Goal: Task Accomplishment & Management: Complete application form

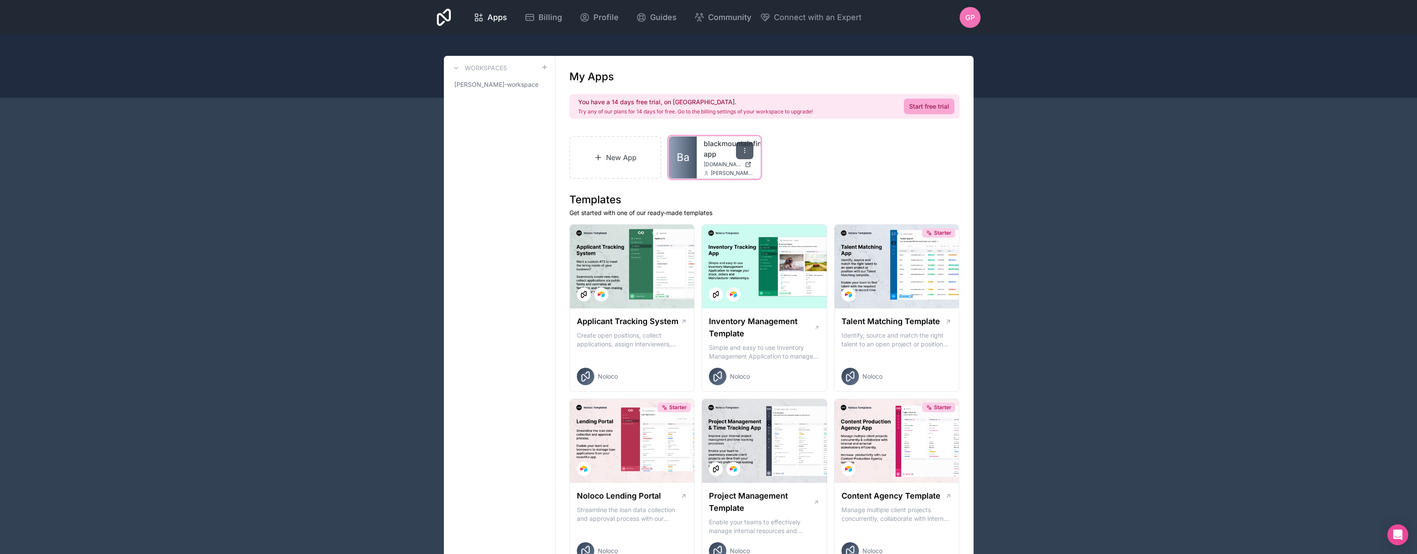
click at [745, 151] on icon at bounding box center [744, 150] width 7 height 7
click at [679, 240] on button "Delete" at bounding box center [700, 235] width 98 height 21
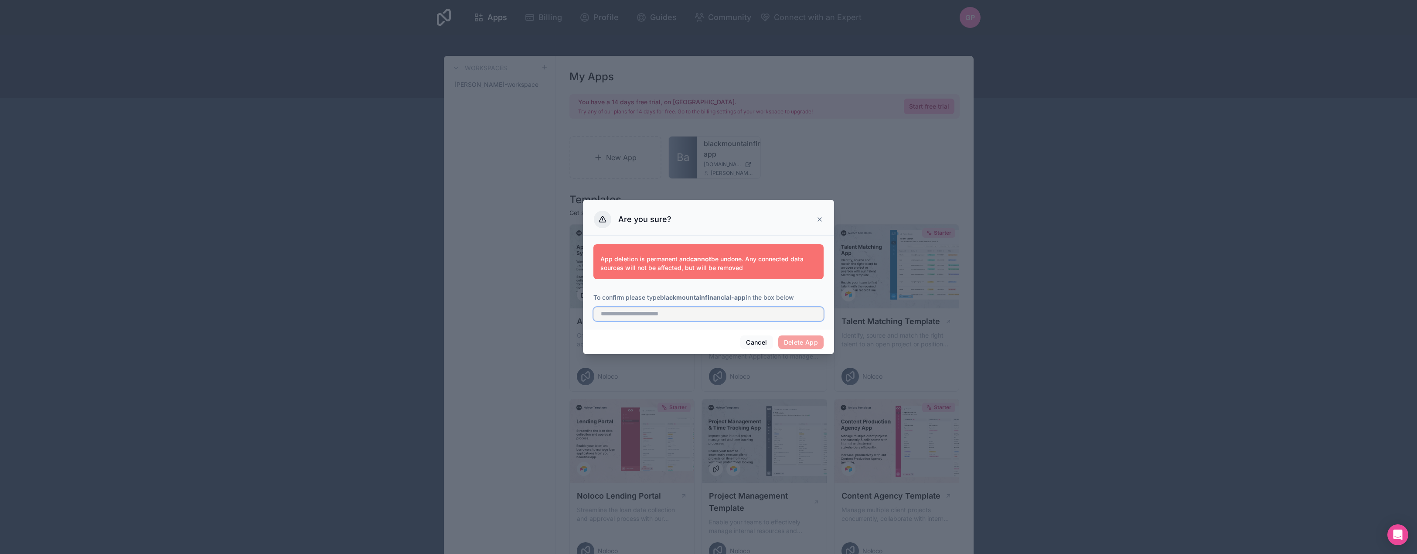
click at [730, 319] on input "text" at bounding box center [708, 314] width 230 height 14
drag, startPoint x: 746, startPoint y: 299, endPoint x: 663, endPoint y: 299, distance: 83.7
click at [663, 299] on p "To confirm please type blackmountainfinancial-app in the box below" at bounding box center [708, 297] width 230 height 9
copy strong "blackmountainfinancial-app"
click at [676, 317] on input "text" at bounding box center [708, 314] width 230 height 14
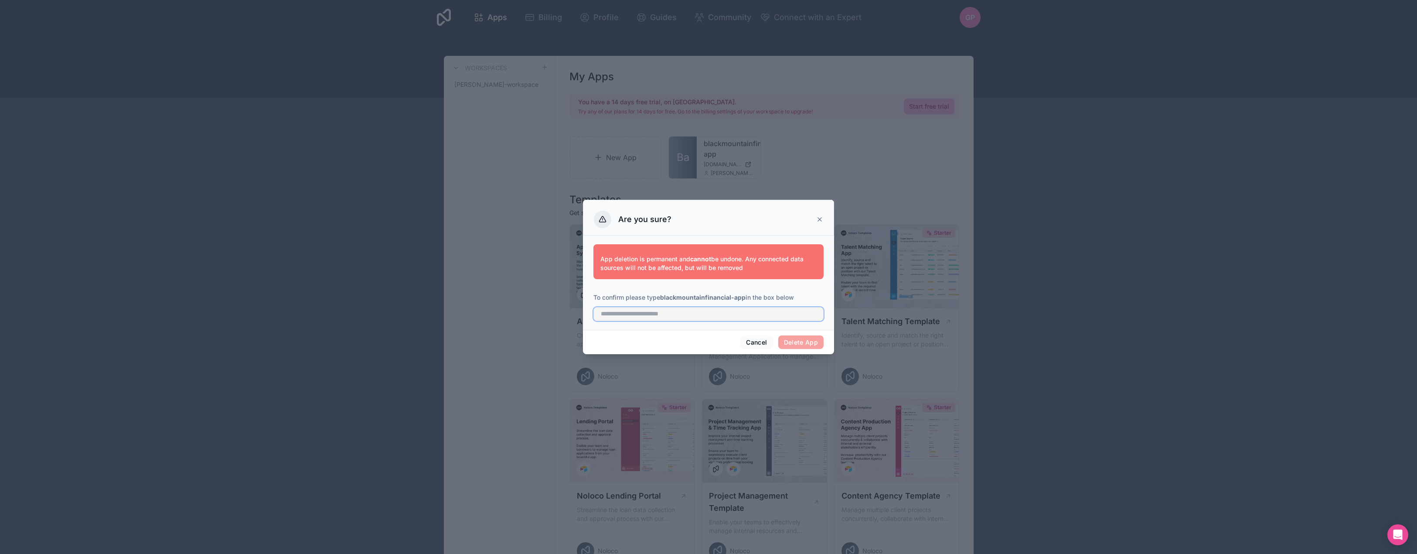
paste input "**********"
type input "**********"
click at [809, 346] on button "Delete App" at bounding box center [801, 342] width 46 height 14
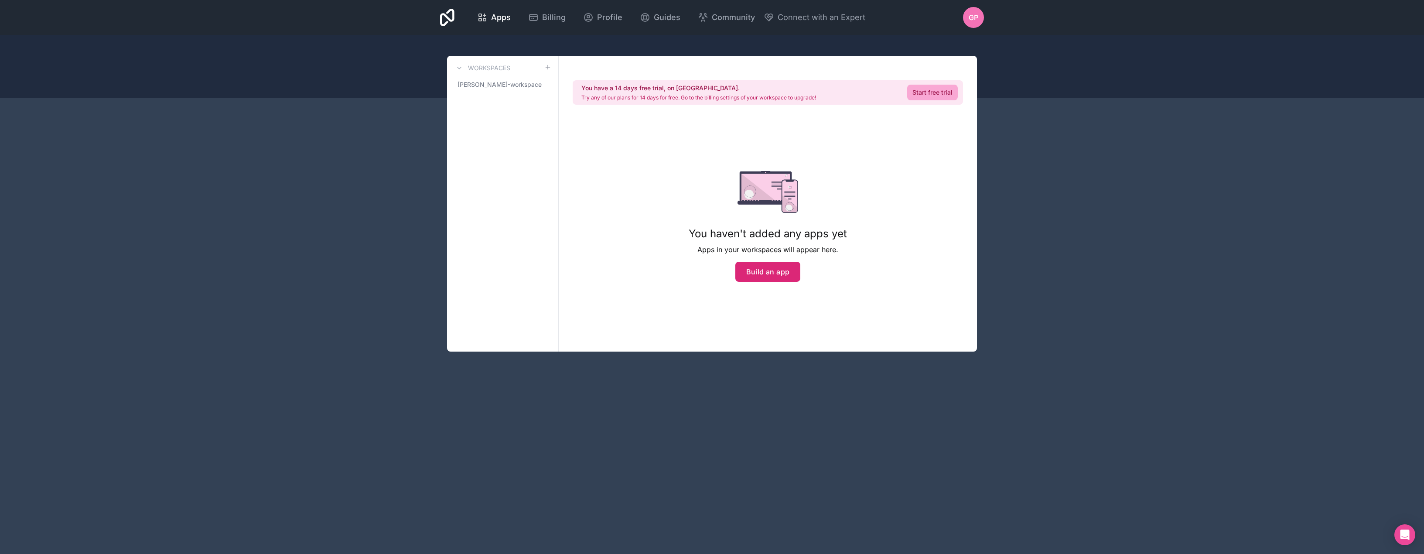
click at [763, 270] on button "Build an app" at bounding box center [767, 272] width 65 height 20
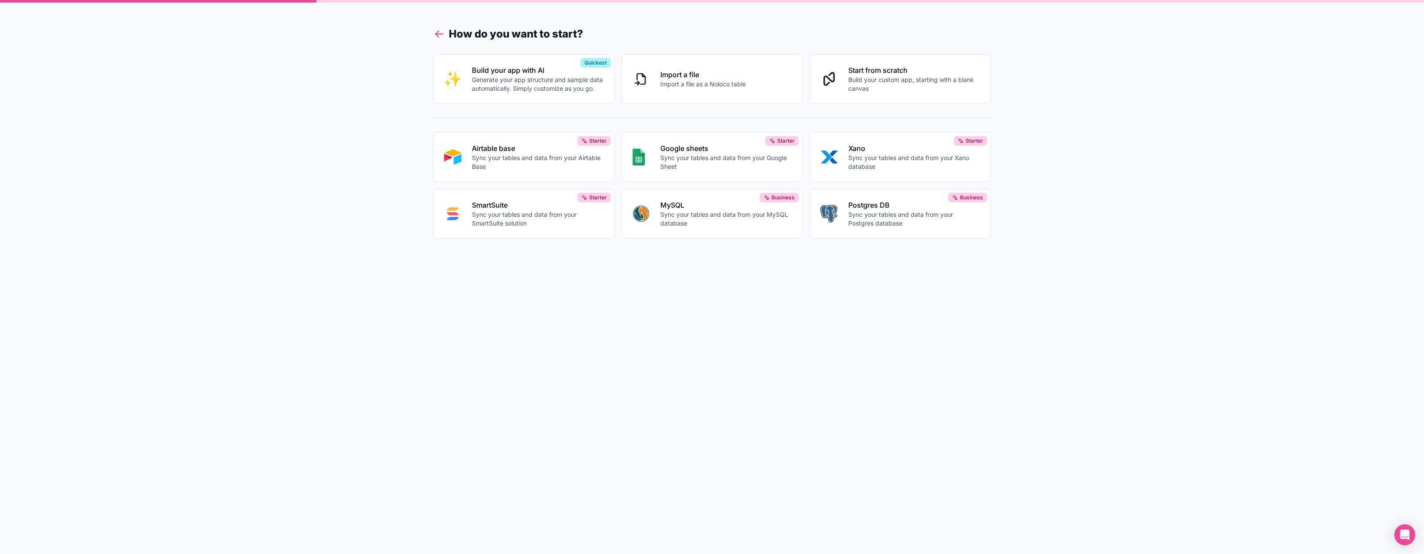
click at [440, 38] on icon at bounding box center [439, 34] width 12 height 12
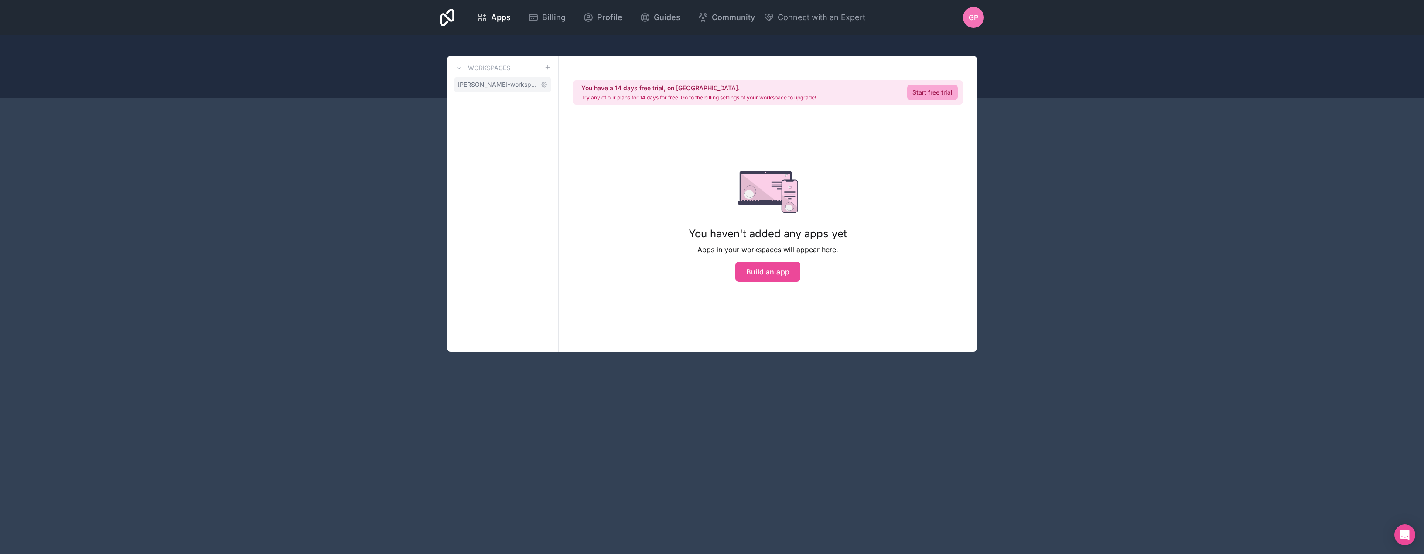
click at [525, 87] on span "[PERSON_NAME]-workspace" at bounding box center [497, 84] width 80 height 9
click at [487, 72] on h3 "Workspaces" at bounding box center [489, 68] width 42 height 9
click at [507, 19] on span "Apps" at bounding box center [501, 17] width 20 height 12
click at [447, 21] on icon at bounding box center [447, 17] width 14 height 17
click at [677, 21] on span "Guides" at bounding box center [667, 17] width 27 height 12
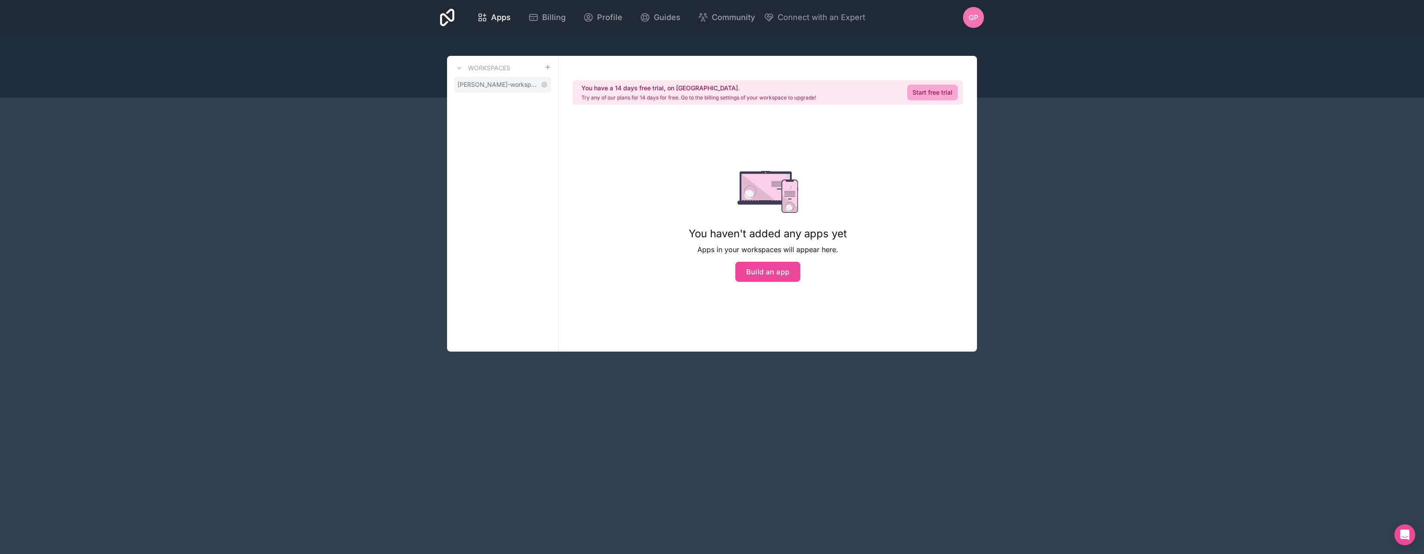
click at [522, 85] on span "[PERSON_NAME]-workspace" at bounding box center [497, 84] width 80 height 9
click at [543, 87] on icon at bounding box center [543, 84] width 5 height 5
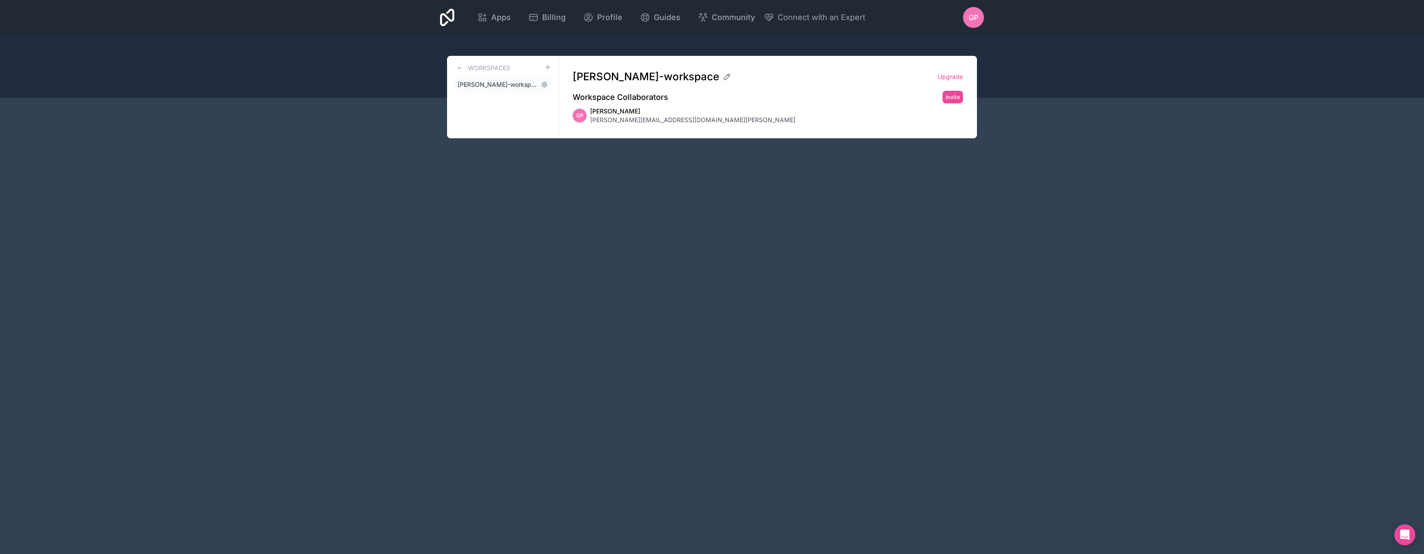
click at [508, 80] on span "[PERSON_NAME]-workspace" at bounding box center [497, 84] width 80 height 9
click at [520, 88] on span "[PERSON_NAME]-workspace" at bounding box center [497, 84] width 80 height 9
click at [510, 71] on h3 "Workspaces" at bounding box center [489, 68] width 42 height 9
click at [497, 18] on span "Apps" at bounding box center [501, 17] width 20 height 12
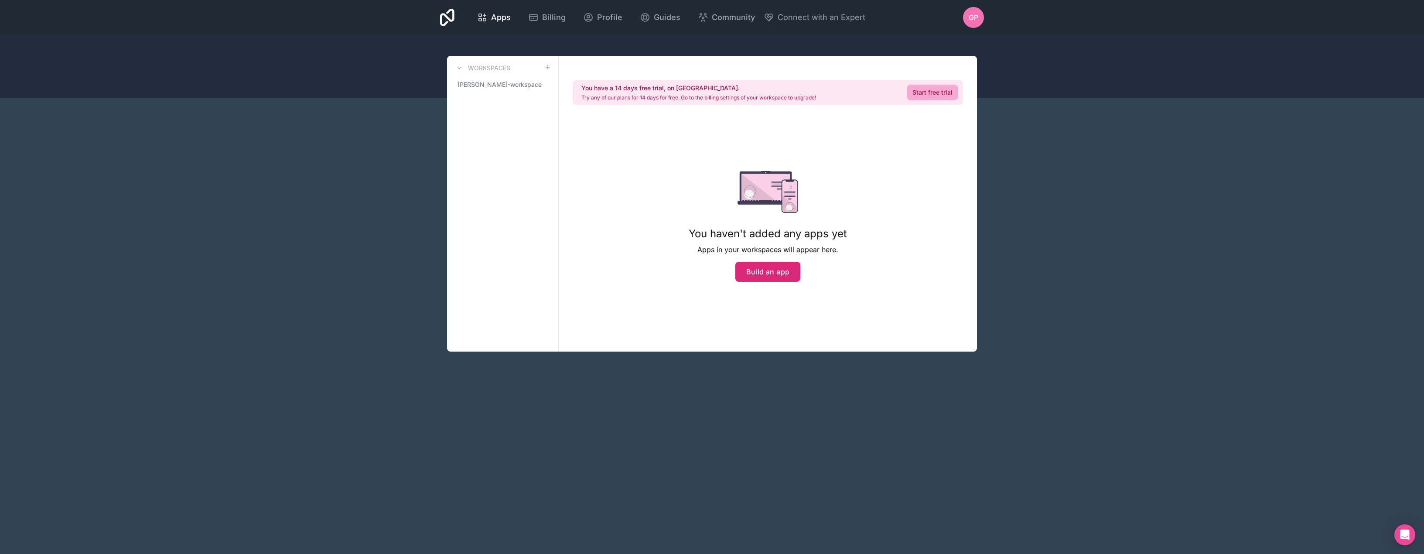
click at [778, 264] on button "Build an app" at bounding box center [767, 272] width 65 height 20
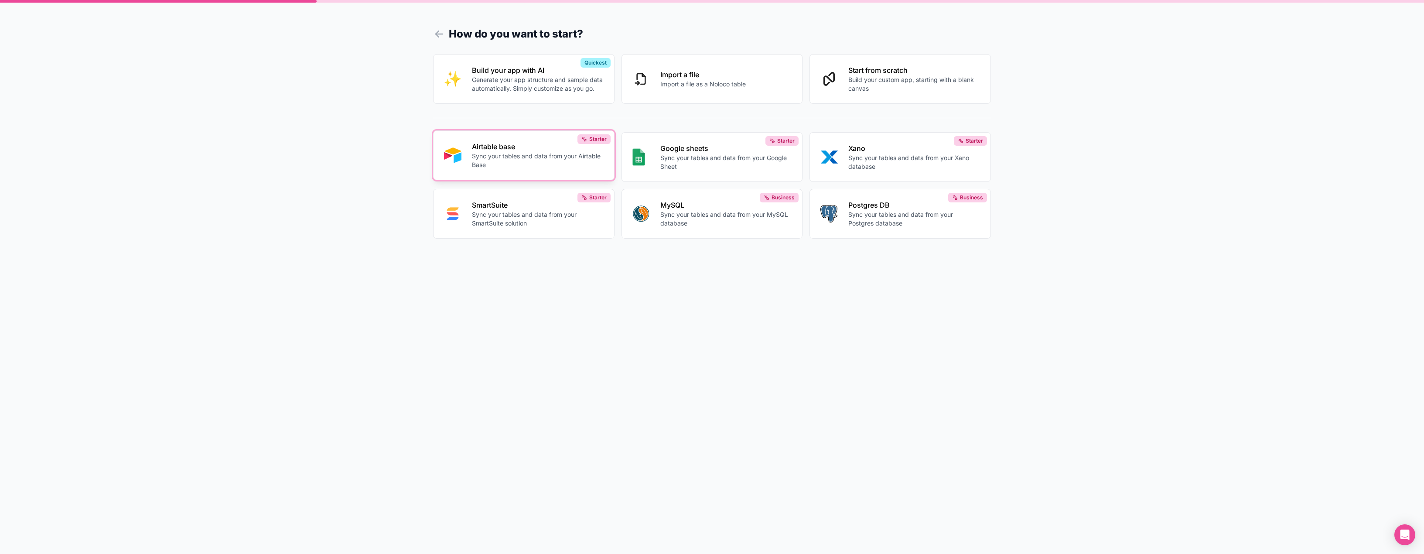
click at [501, 149] on p "Airtable base" at bounding box center [538, 146] width 132 height 10
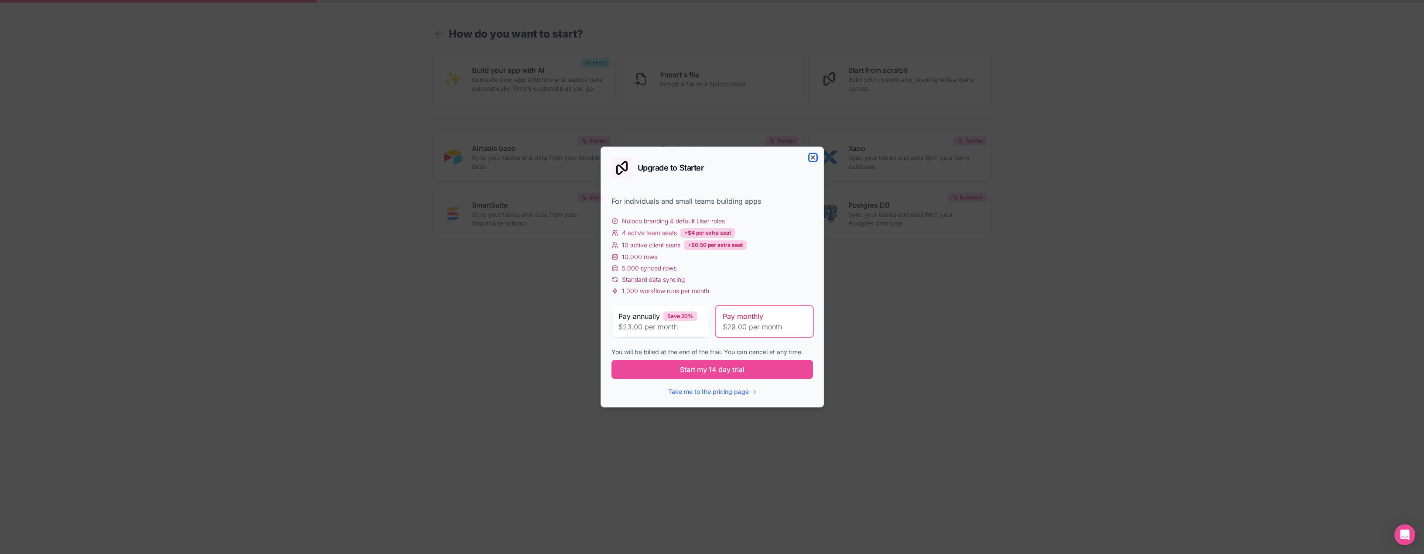
click at [811, 158] on icon "button" at bounding box center [812, 157] width 7 height 7
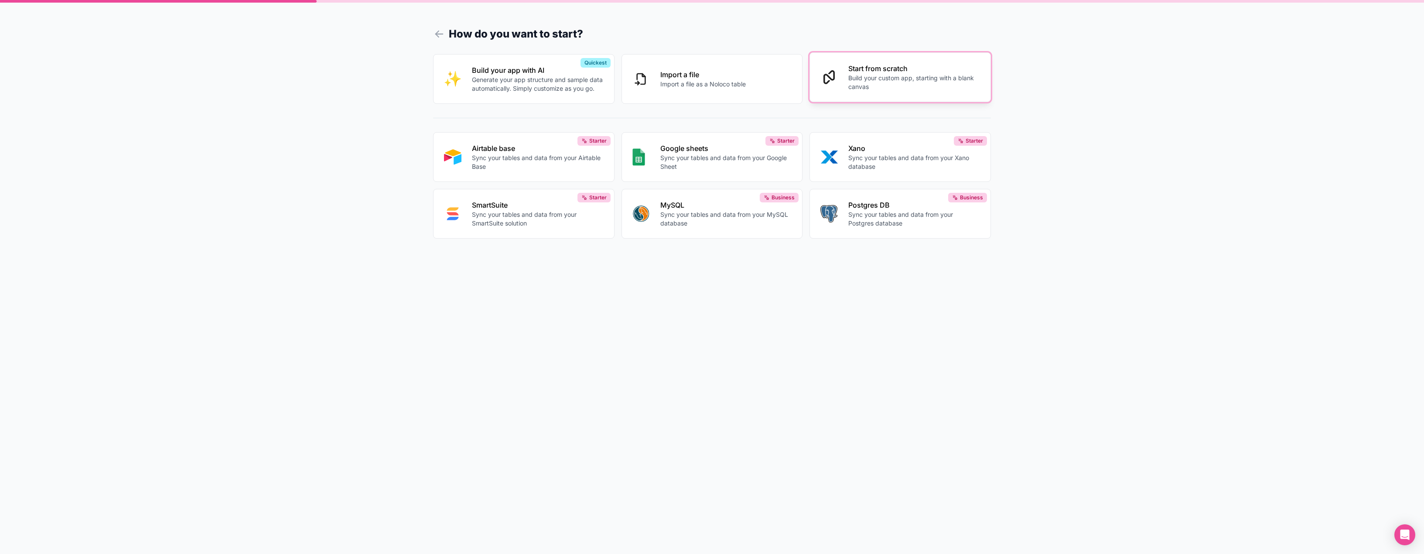
click at [913, 84] on p "Build your custom app, starting with a blank canvas" at bounding box center [914, 82] width 132 height 17
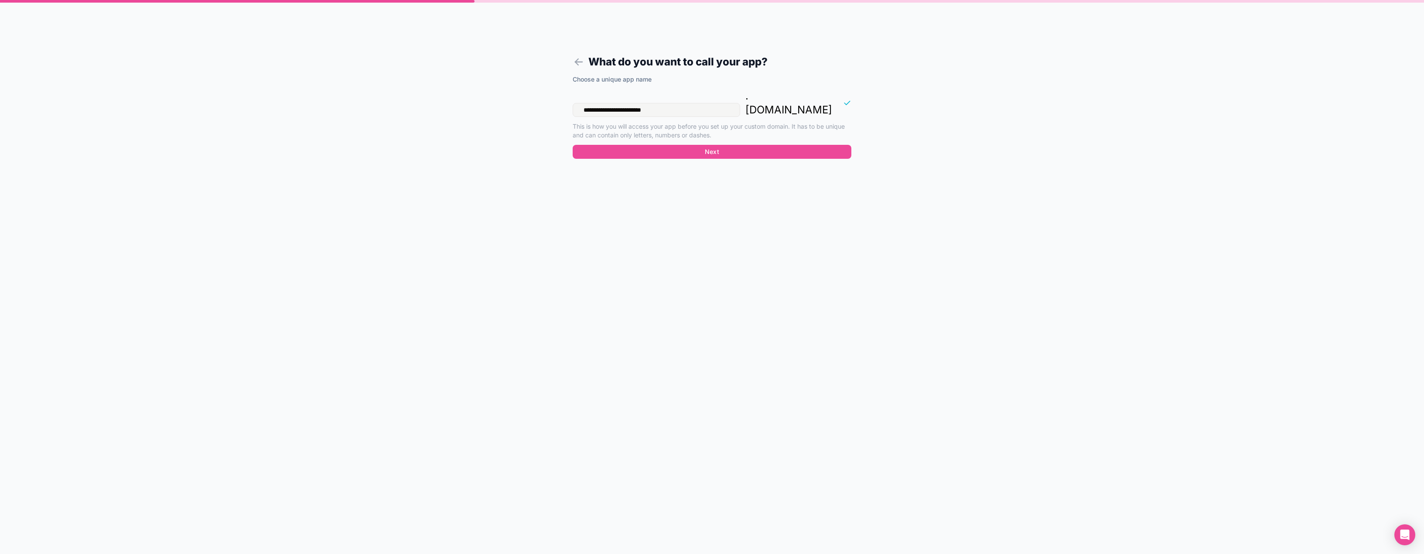
click at [658, 103] on input "**********" at bounding box center [655, 110] width 167 height 14
type input "*********"
click at [661, 145] on button "Next" at bounding box center [711, 152] width 279 height 14
